Goal: Communication & Community: Participate in discussion

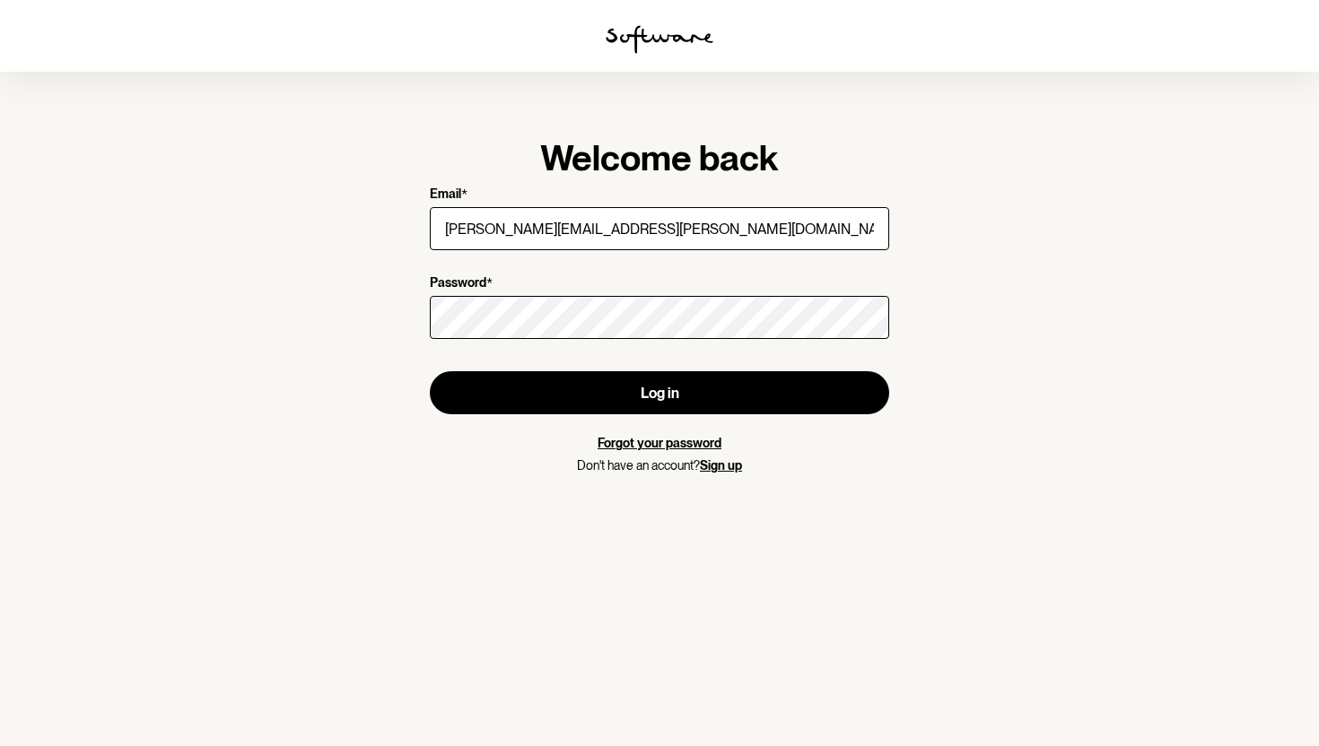
type input "[PERSON_NAME][EMAIL_ADDRESS][PERSON_NAME][DOMAIN_NAME]"
click at [659, 393] on button "Log in" at bounding box center [659, 392] width 459 height 43
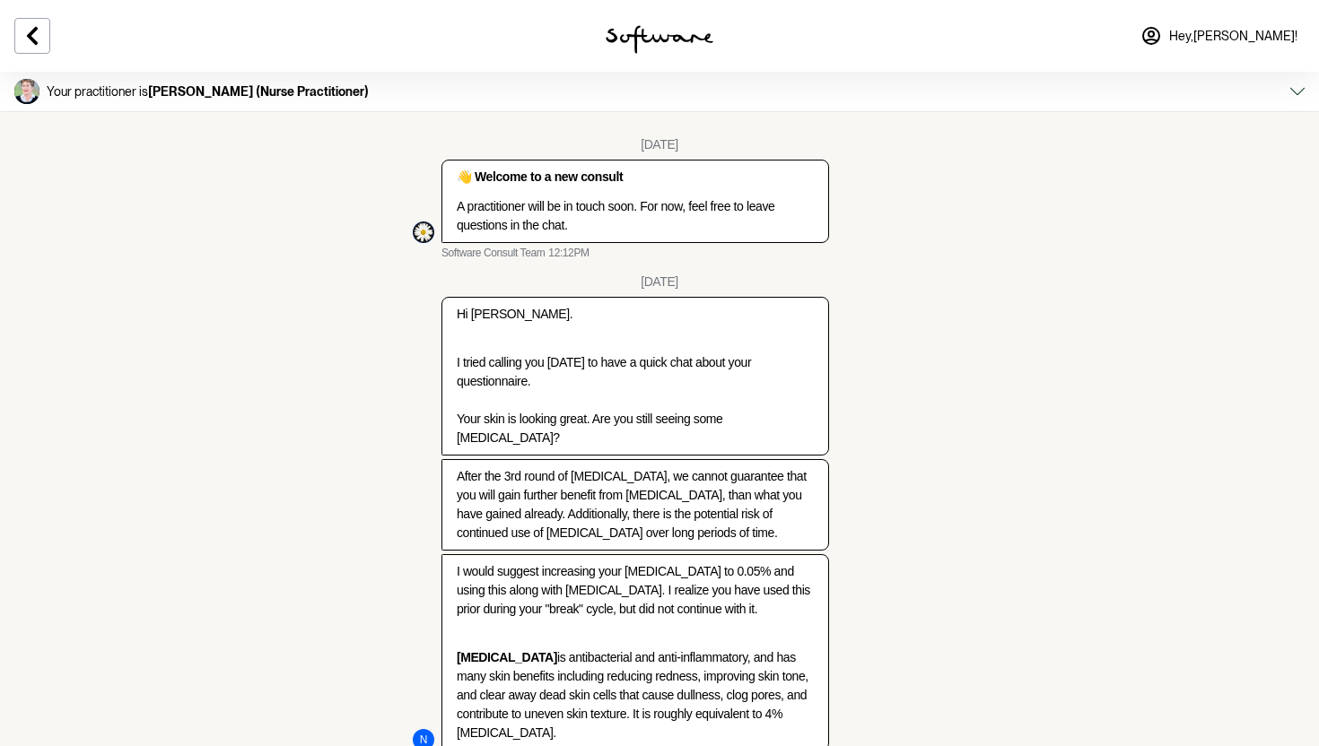
type textarea "yes. thank you."
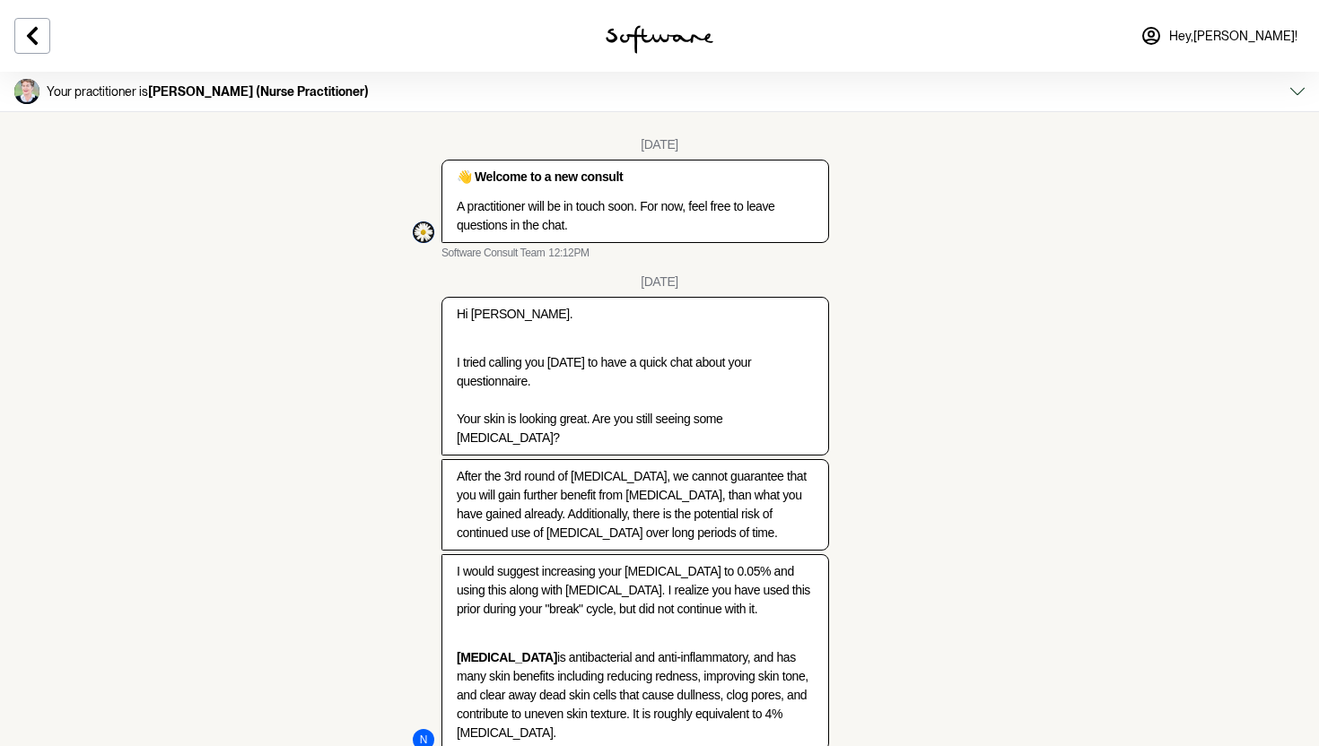
click at [682, 38] on img at bounding box center [660, 39] width 108 height 29
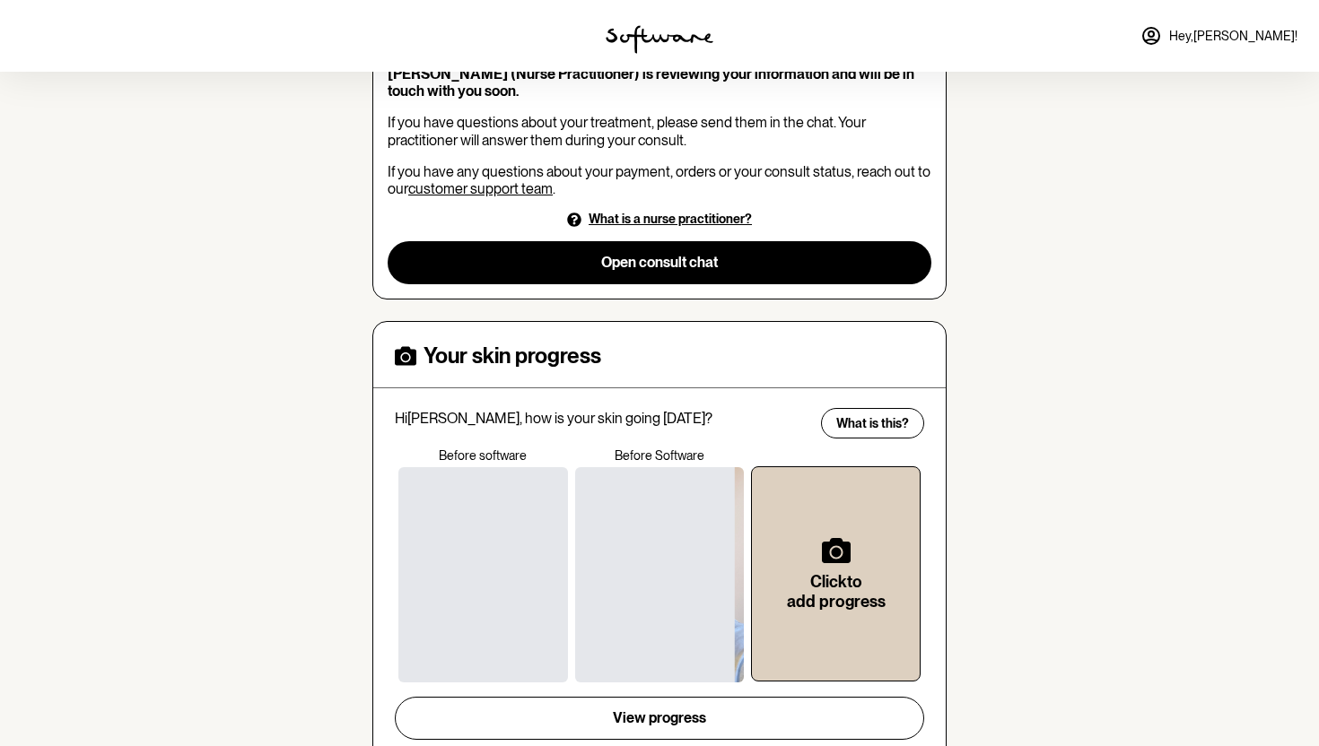
scroll to position [261, 0]
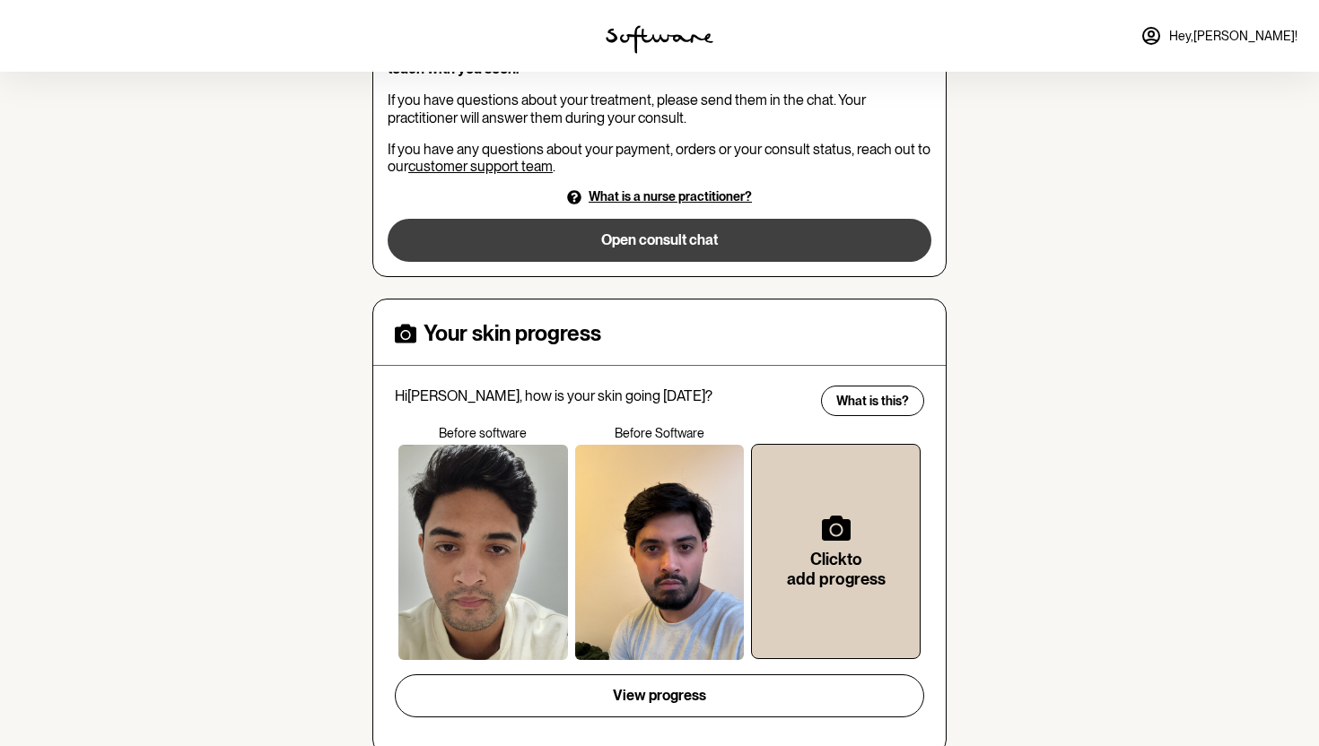
click at [658, 240] on button "Open consult chat" at bounding box center [660, 240] width 544 height 43
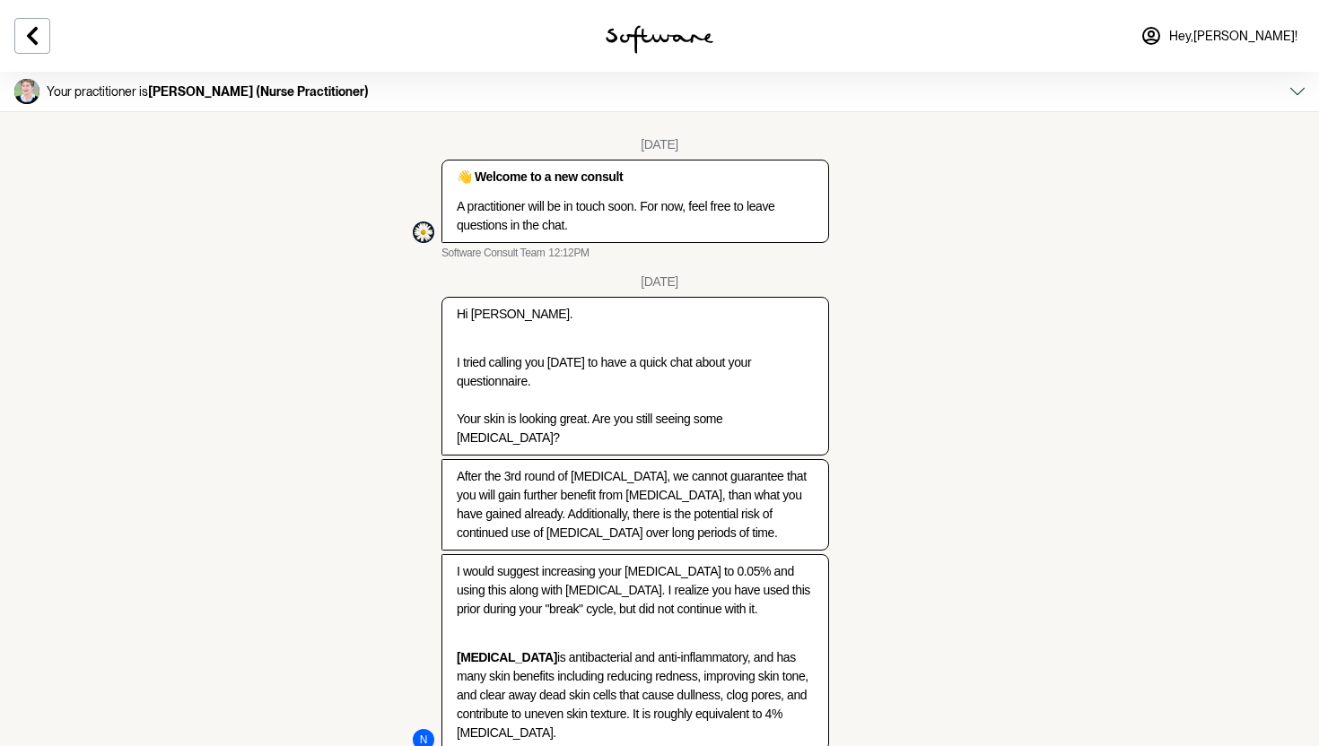
scroll to position [2043, 0]
click at [17, 45] on button at bounding box center [32, 36] width 36 height 36
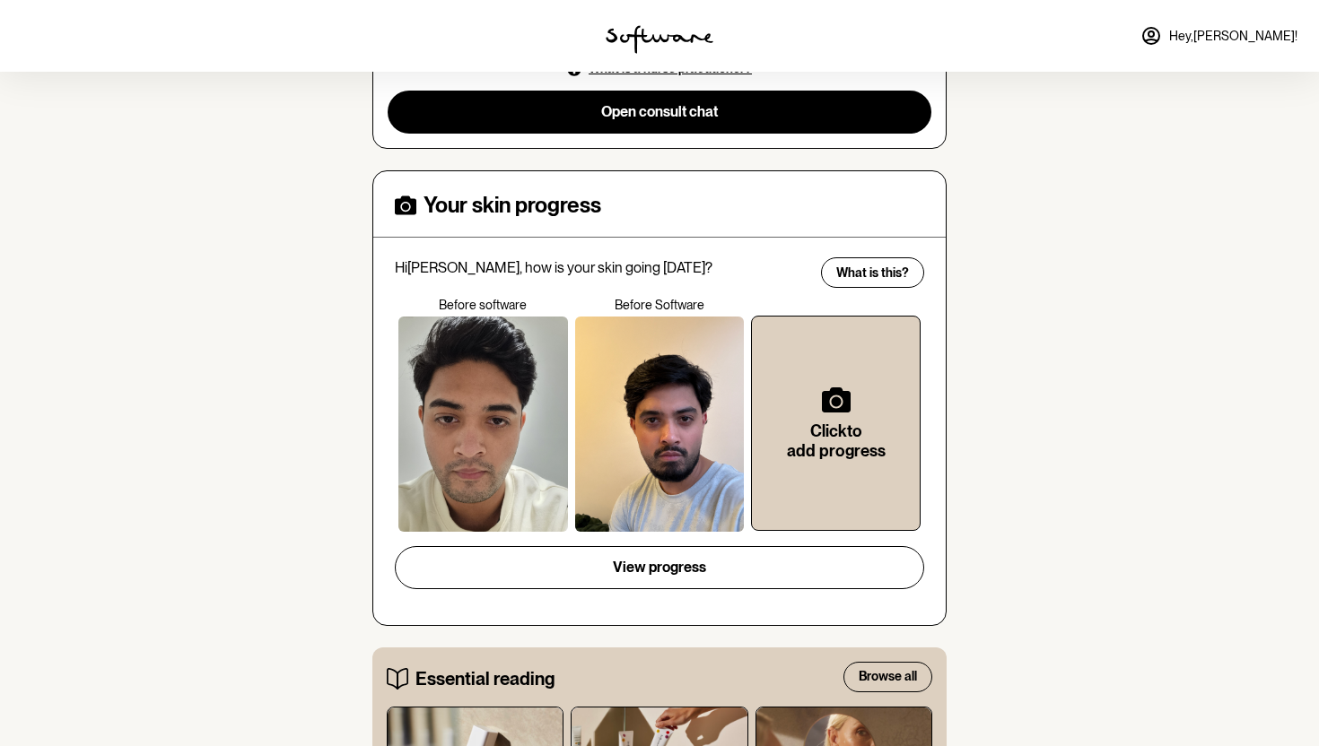
scroll to position [393, 0]
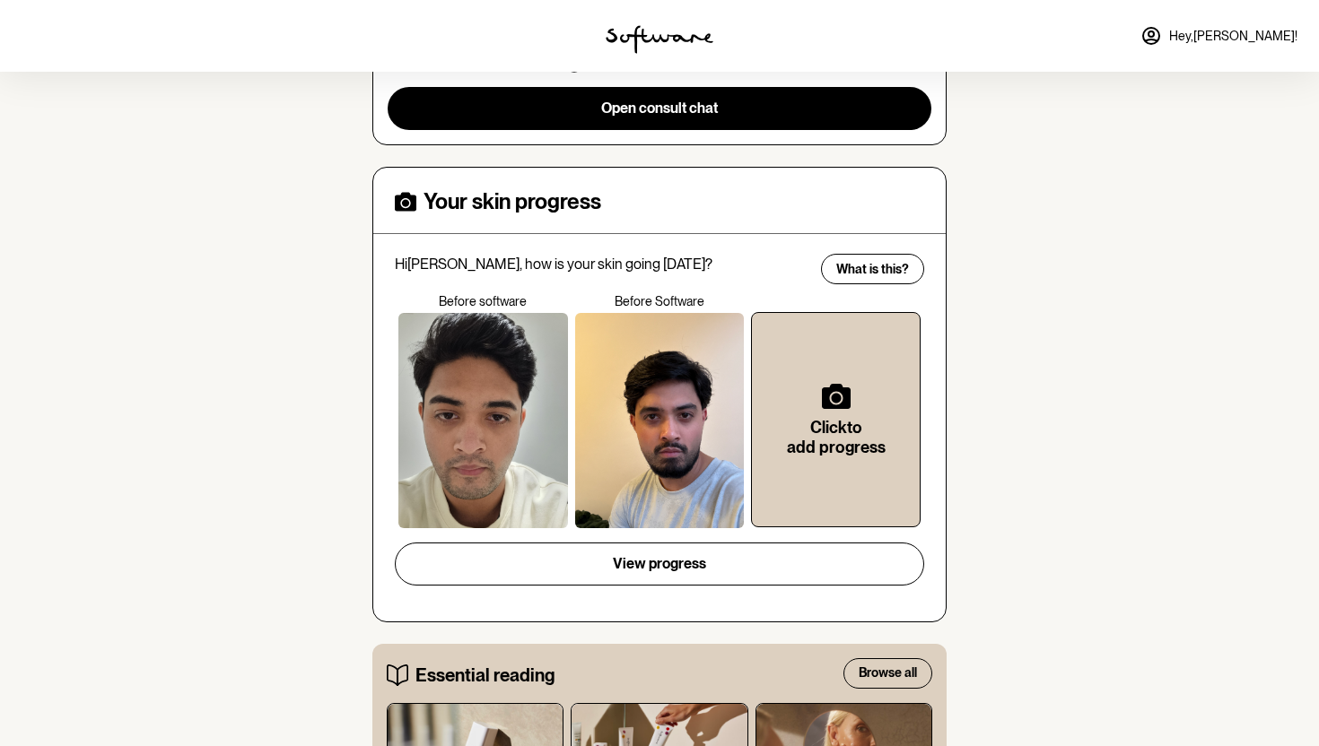
click at [647, 432] on div at bounding box center [660, 420] width 170 height 215
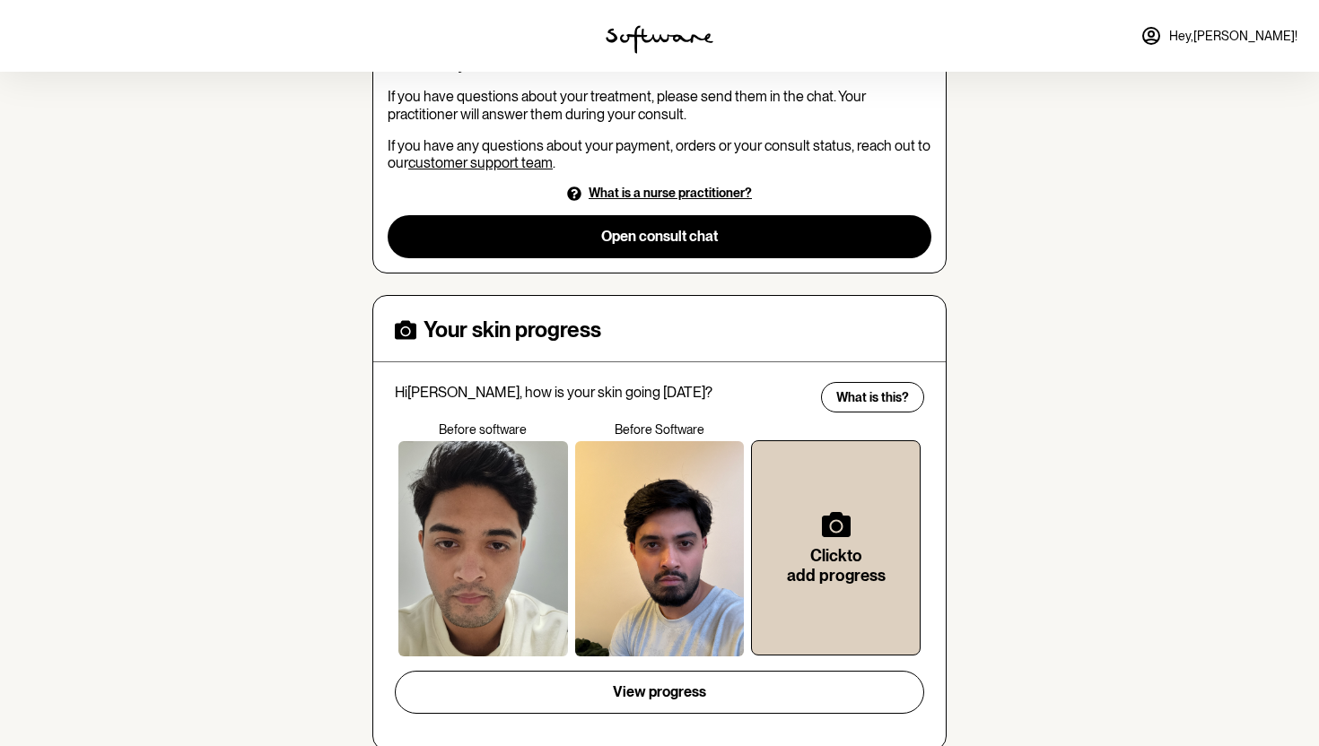
scroll to position [169, 0]
